Goal: Information Seeking & Learning: Learn about a topic

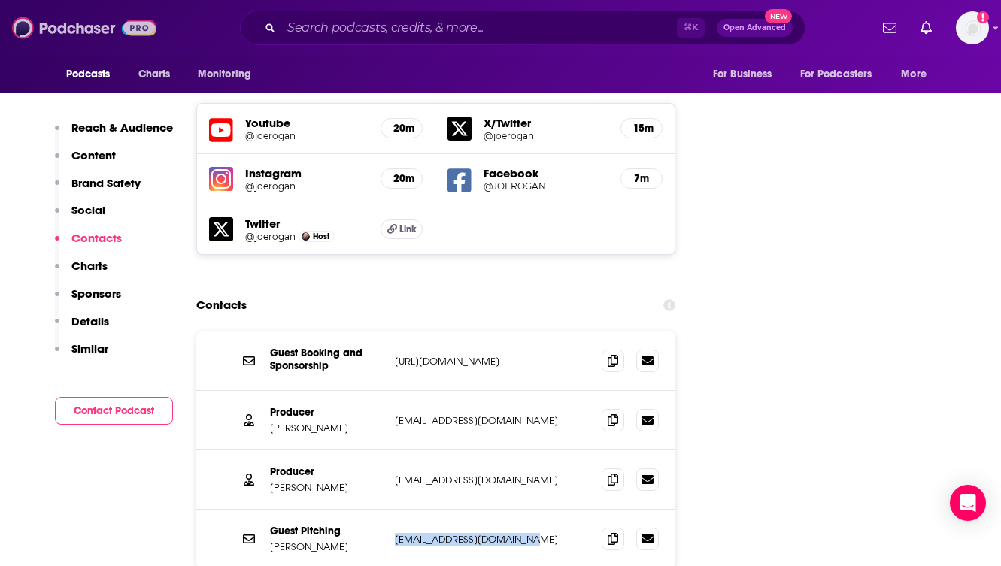
click at [72, 32] on img at bounding box center [84, 28] width 144 height 29
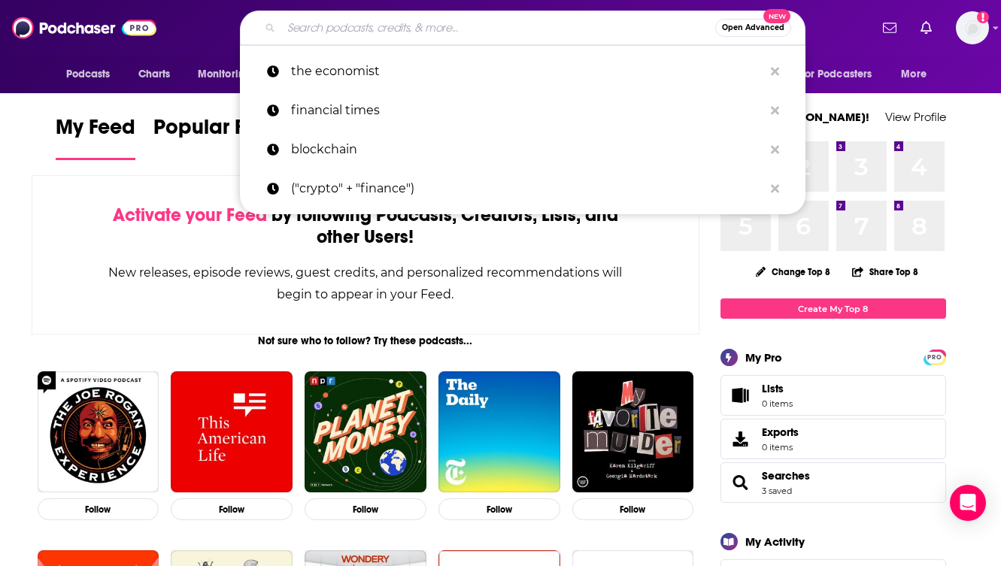
click at [337, 28] on input "Search podcasts, credits, & more..." at bounding box center [498, 28] width 434 height 24
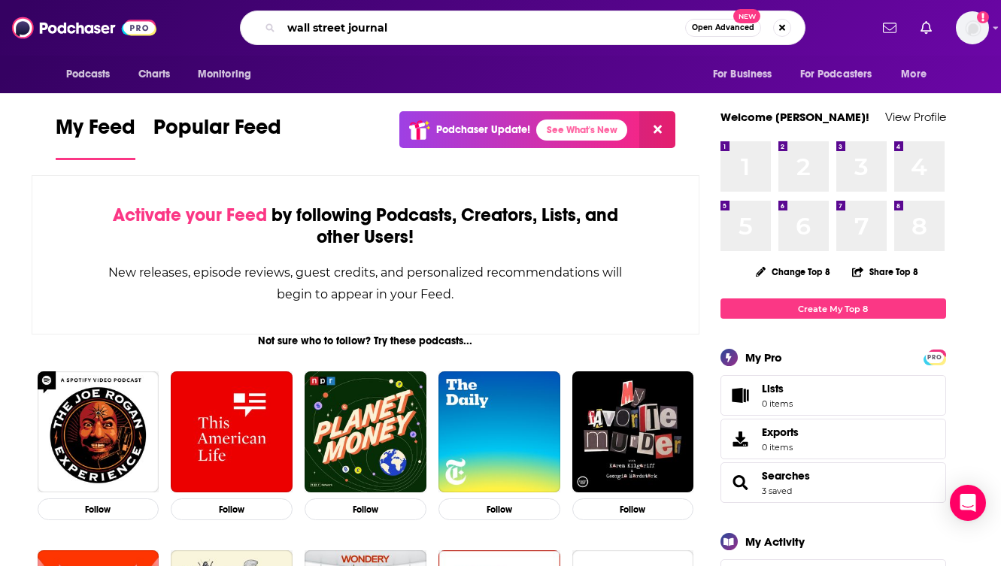
type input "wall street journal"
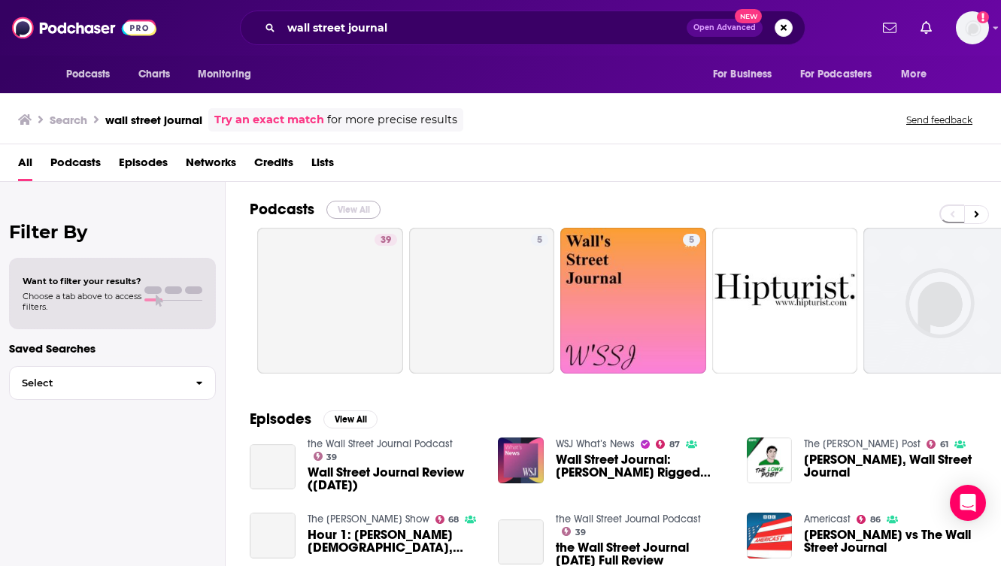
click at [351, 208] on button "View All" at bounding box center [353, 210] width 54 height 18
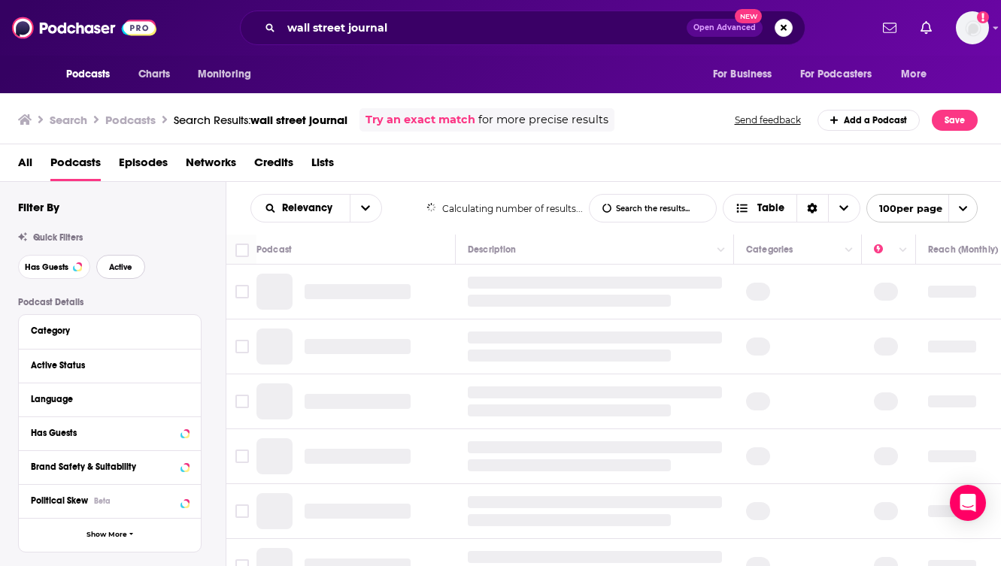
click at [134, 265] on button "Active" at bounding box center [120, 267] width 49 height 24
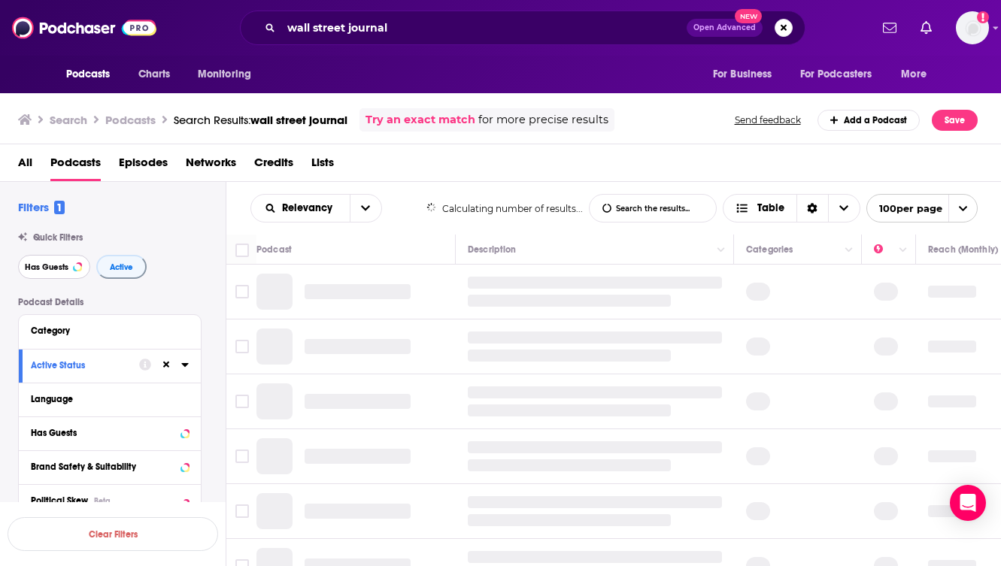
click at [62, 268] on span "Has Guests" at bounding box center [47, 267] width 44 height 8
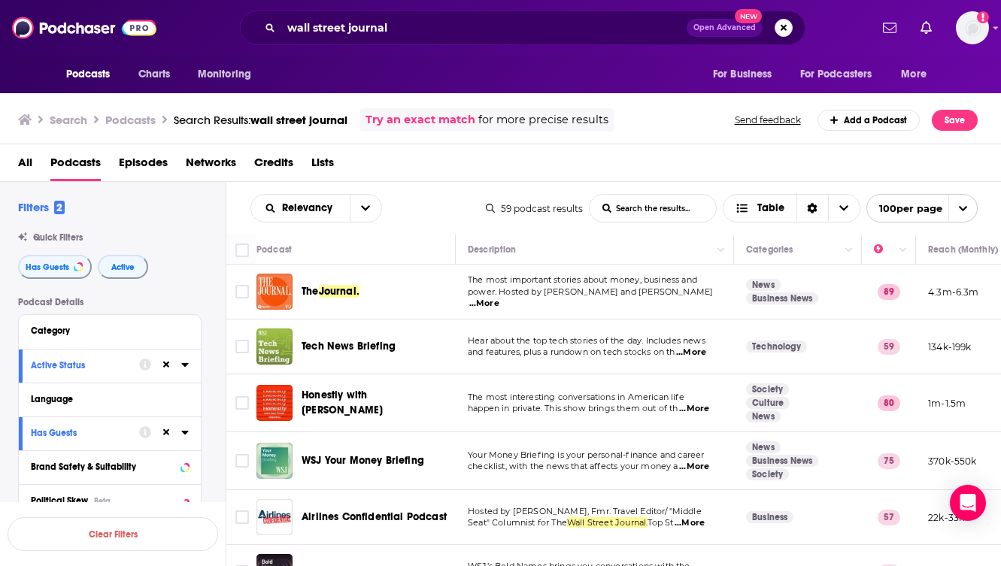
click at [434, 182] on div "Relevancy List Search Input Search the results... Table 59 podcast results List…" at bounding box center [613, 208] width 775 height 53
click at [456, 345] on div "Tech News Briefing" at bounding box center [380, 346] width 156 height 15
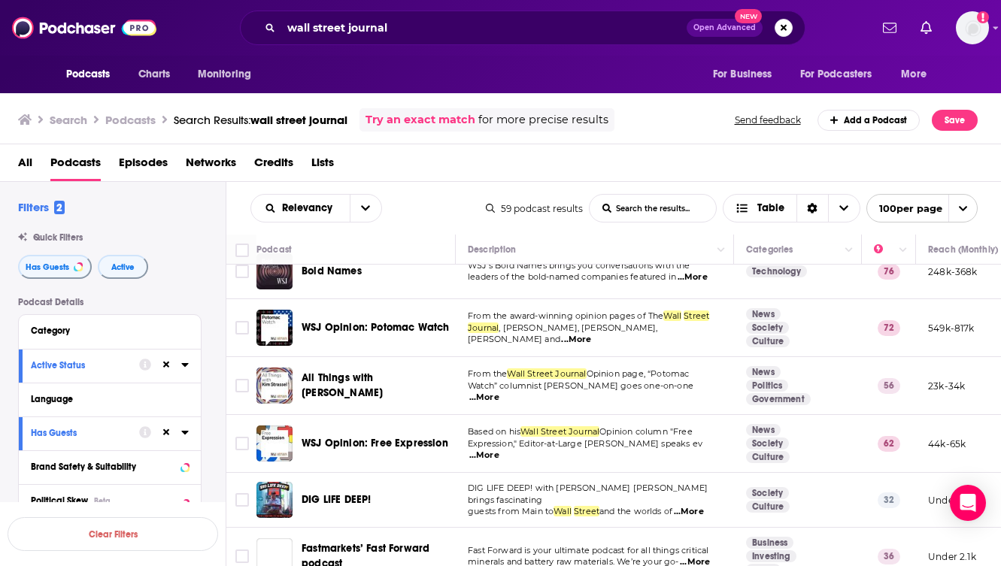
scroll to position [331, 0]
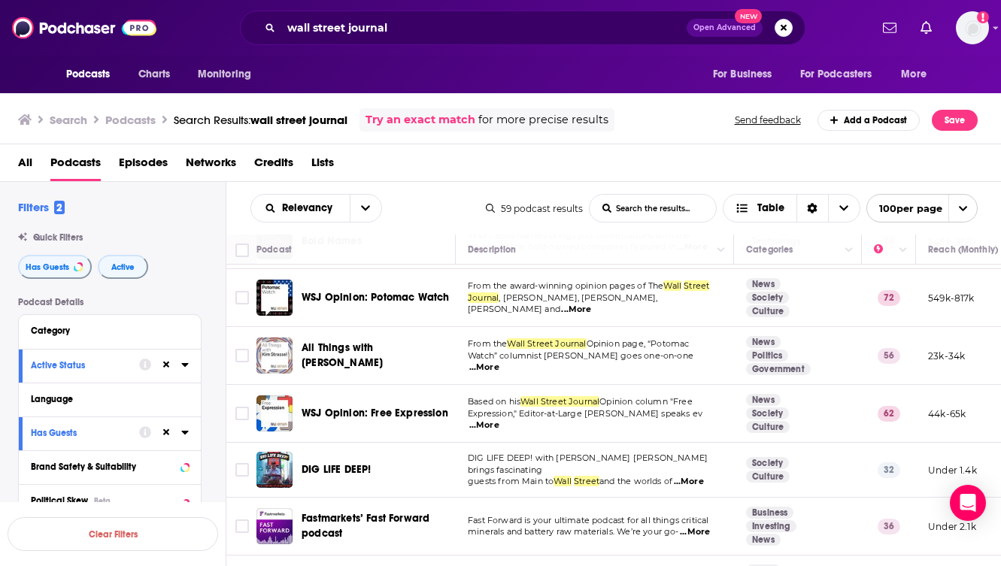
click at [273, 344] on img "All Things with Kim Strassel" at bounding box center [274, 356] width 36 height 36
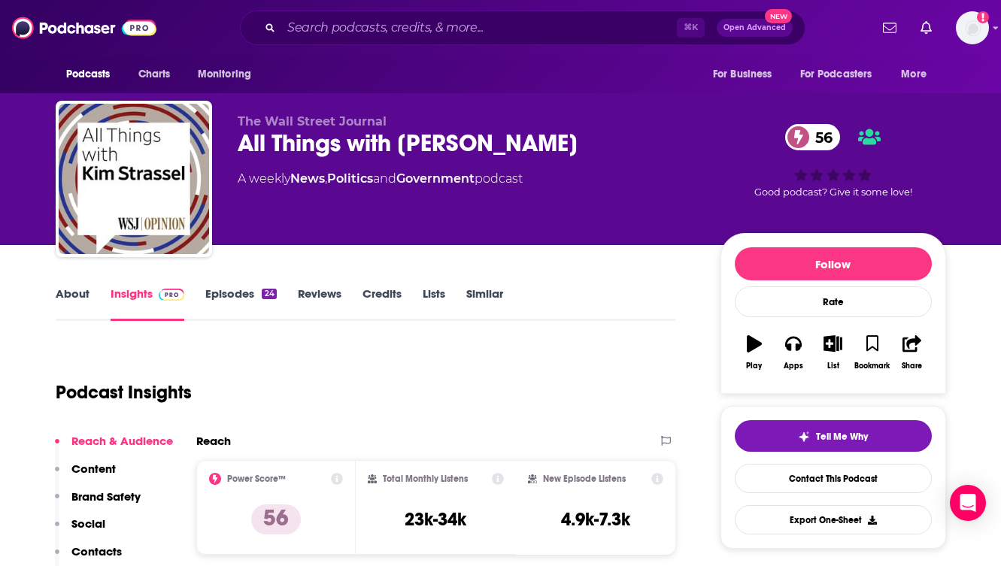
click at [343, 356] on div "Podcast Insights" at bounding box center [360, 383] width 608 height 77
